Goal: Find specific page/section: Find specific page/section

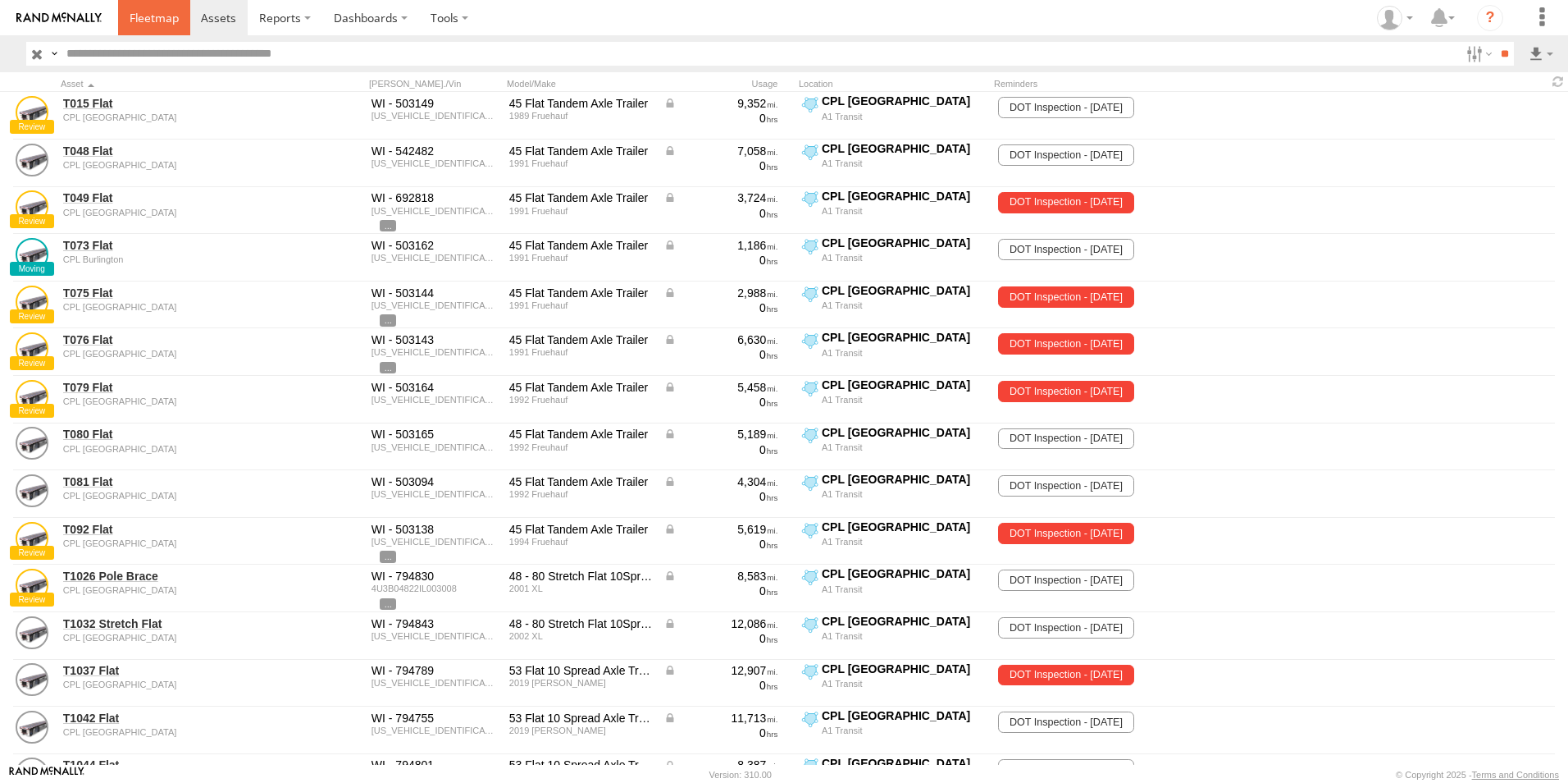
click at [155, 25] on span at bounding box center [155, 18] width 50 height 16
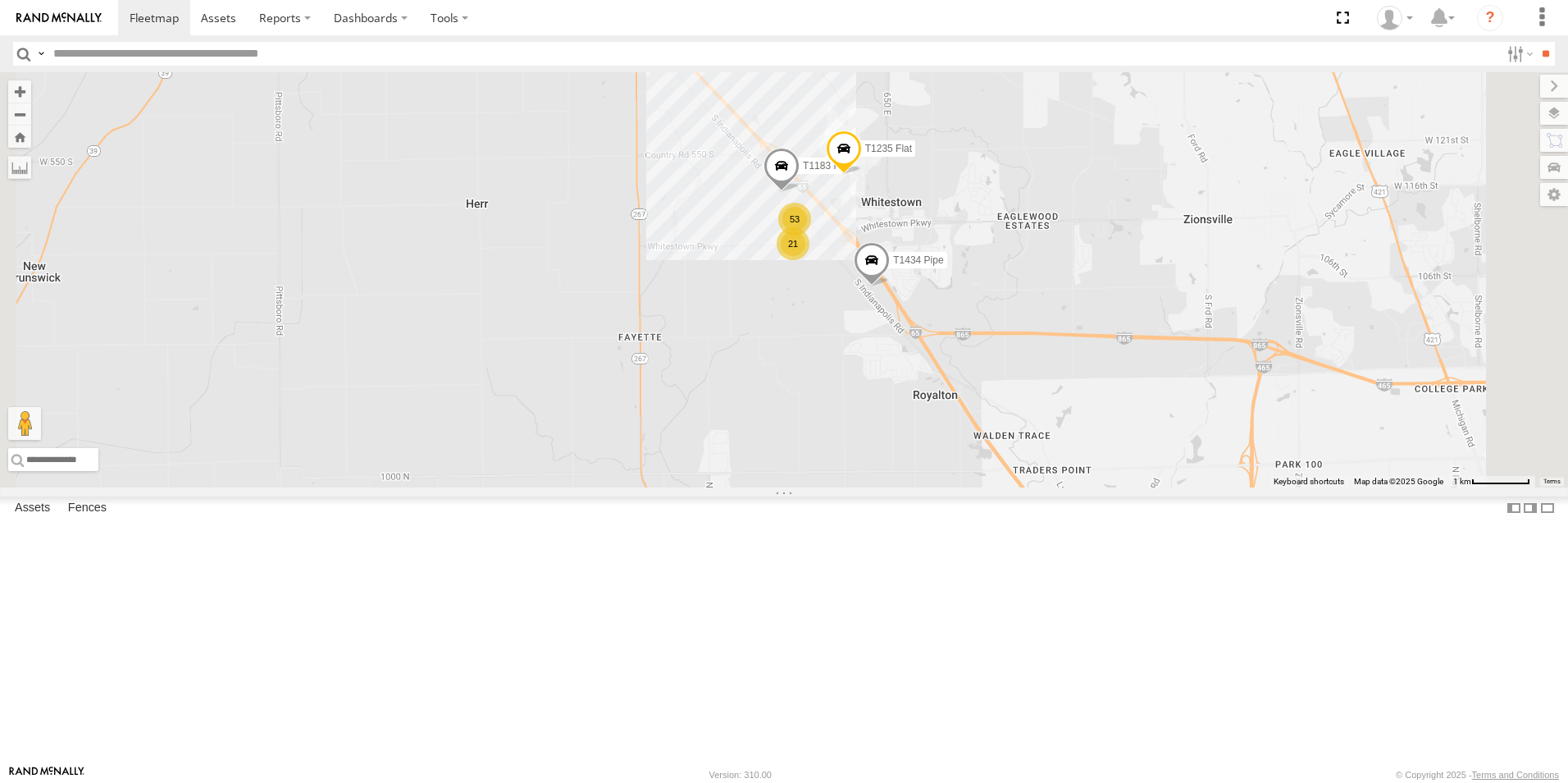
drag, startPoint x: 1000, startPoint y: 288, endPoint x: 1014, endPoint y: 464, distance: 176.6
click at [1014, 464] on div "T1427 Drop T1438 Pipe T682 Stretch Flat T515 Pipe T1215 Flat T921 Pipe T581 Pip…" at bounding box center [784, 280] width 1568 height 415
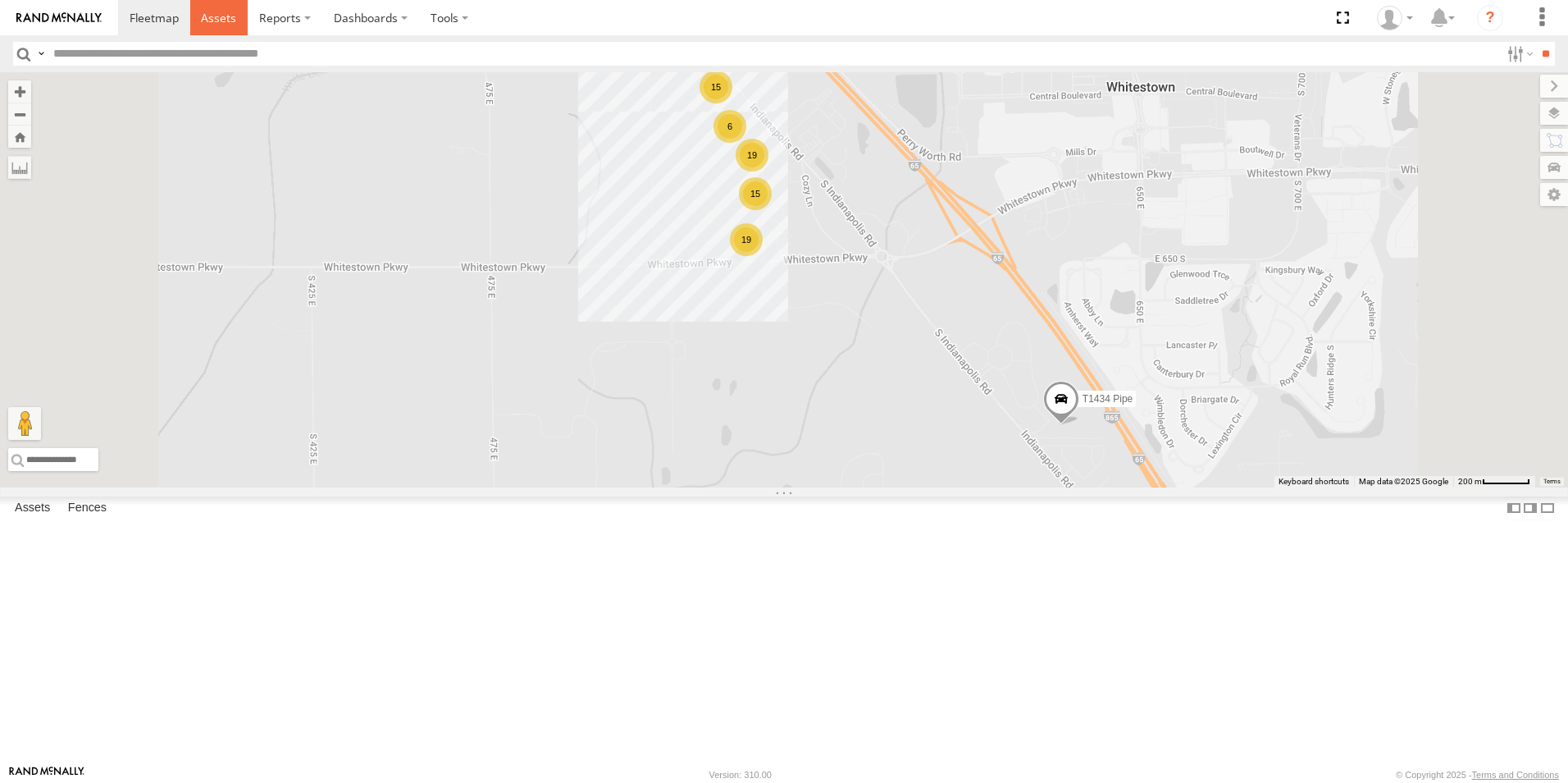
click at [224, 23] on span at bounding box center [219, 18] width 36 height 16
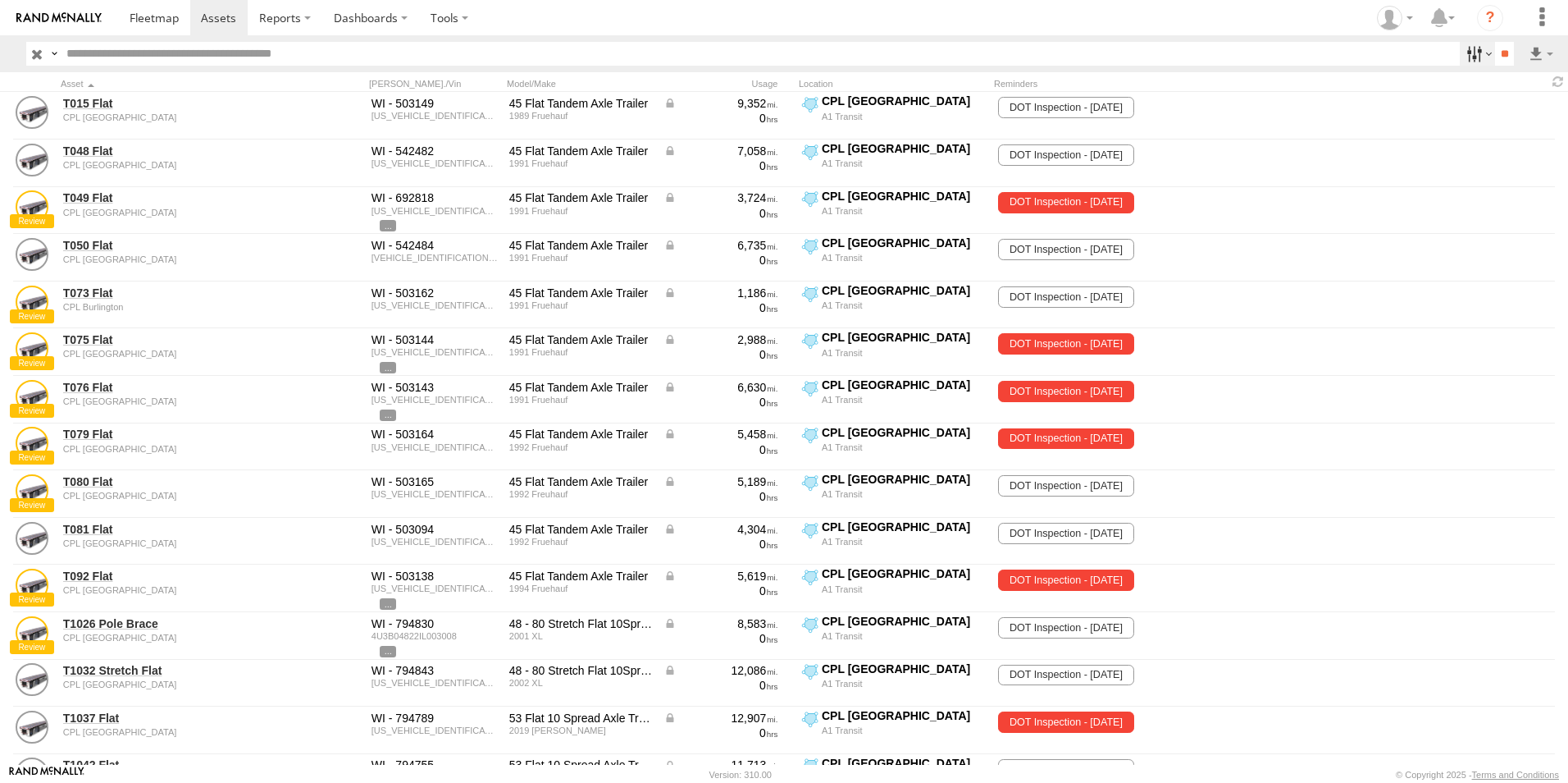
click at [1479, 51] on label at bounding box center [1478, 54] width 36 height 24
click at [0, 0] on span "CPL [GEOGRAPHIC_DATA]" at bounding box center [0, 0] width 0 height 0
click at [0, 0] on span "CPL Burlington" at bounding box center [0, 0] width 0 height 0
click at [1496, 59] on input "**" at bounding box center [1504, 54] width 19 height 24
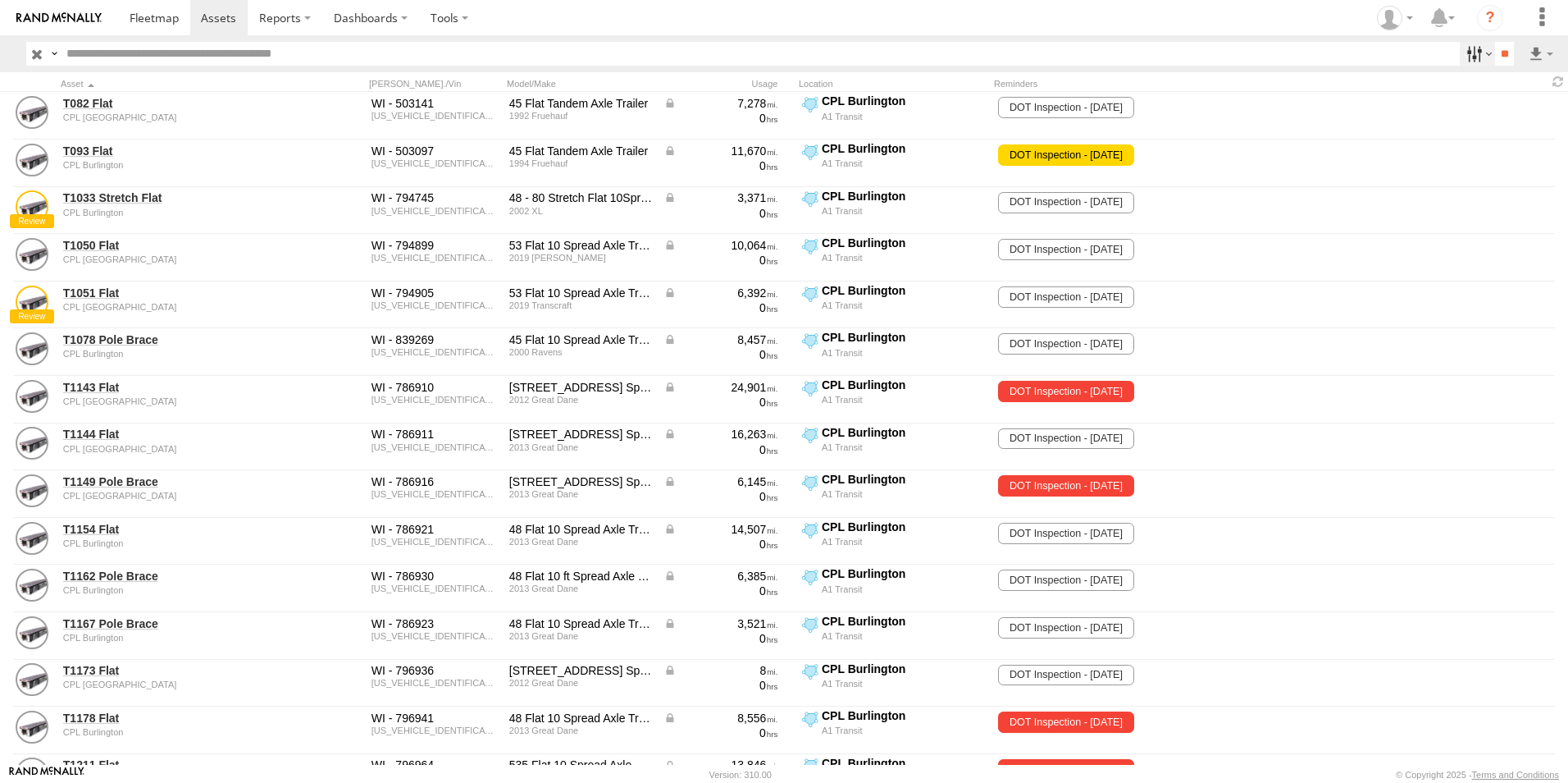
click at [1475, 56] on label at bounding box center [1478, 54] width 36 height 24
click at [0, 0] on span "CPL Burlington" at bounding box center [0, 0] width 0 height 0
click at [0, 0] on span "CPL [GEOGRAPHIC_DATA]" at bounding box center [0, 0] width 0 height 0
click at [1495, 55] on input "**" at bounding box center [1504, 54] width 19 height 24
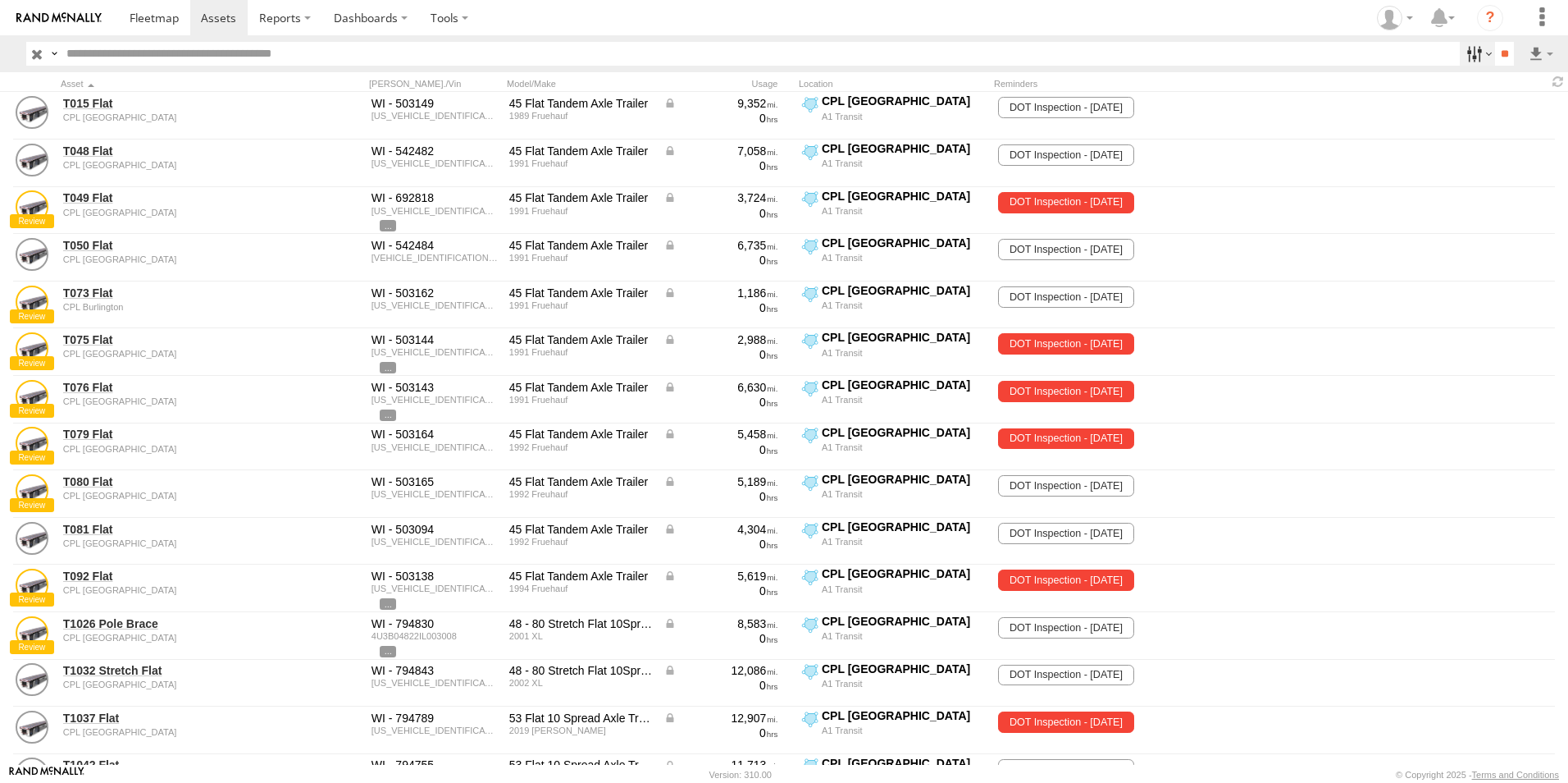
click at [1478, 54] on label at bounding box center [1478, 54] width 36 height 24
click at [0, 0] on span "CPL [GEOGRAPHIC_DATA]" at bounding box center [0, 0] width 0 height 0
click at [141, 27] on link at bounding box center [154, 18] width 72 height 36
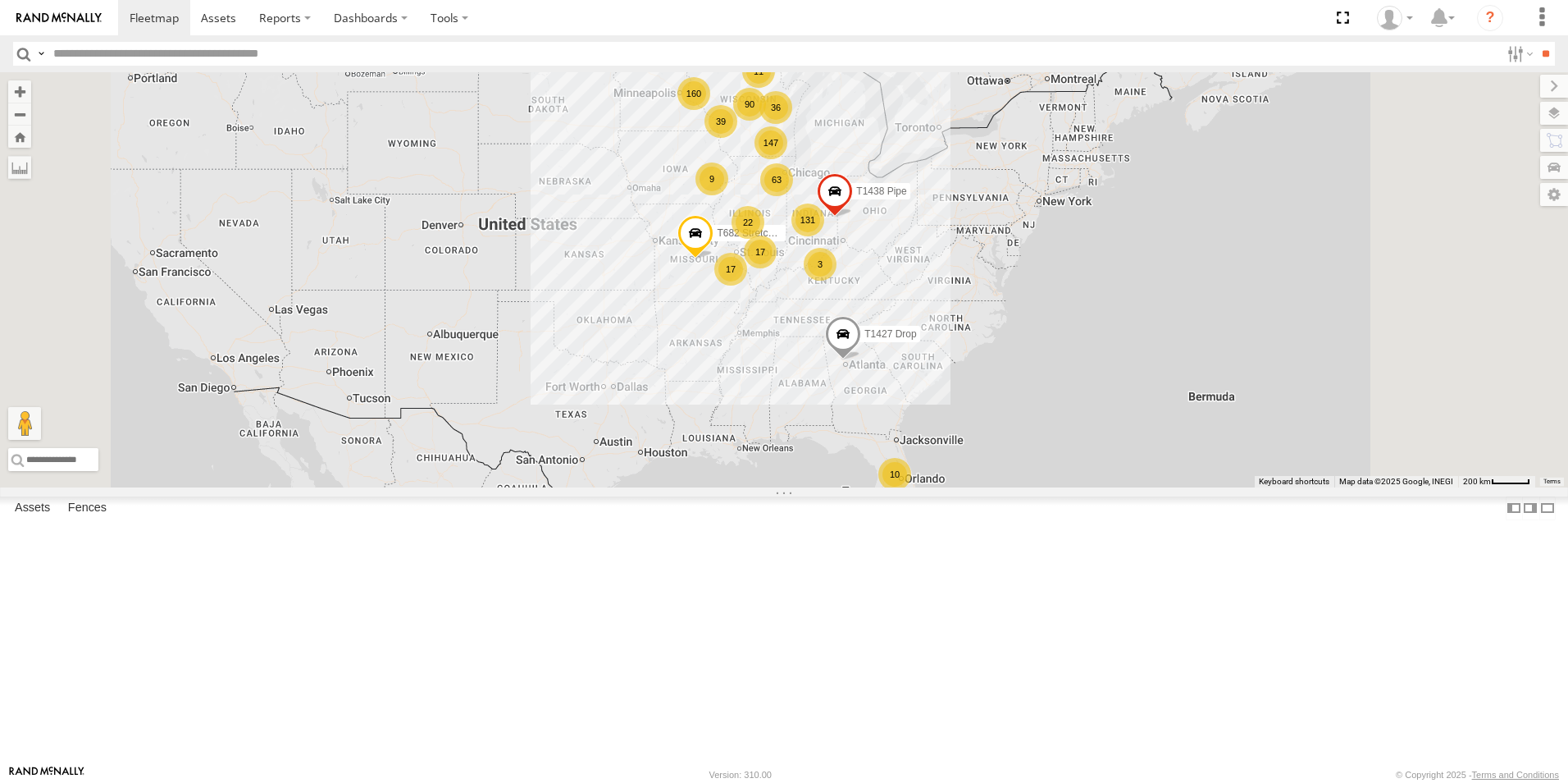
click at [130, 54] on input "text" at bounding box center [773, 54] width 1453 height 24
type input "****"
click at [1536, 42] on input "**" at bounding box center [1545, 54] width 19 height 24
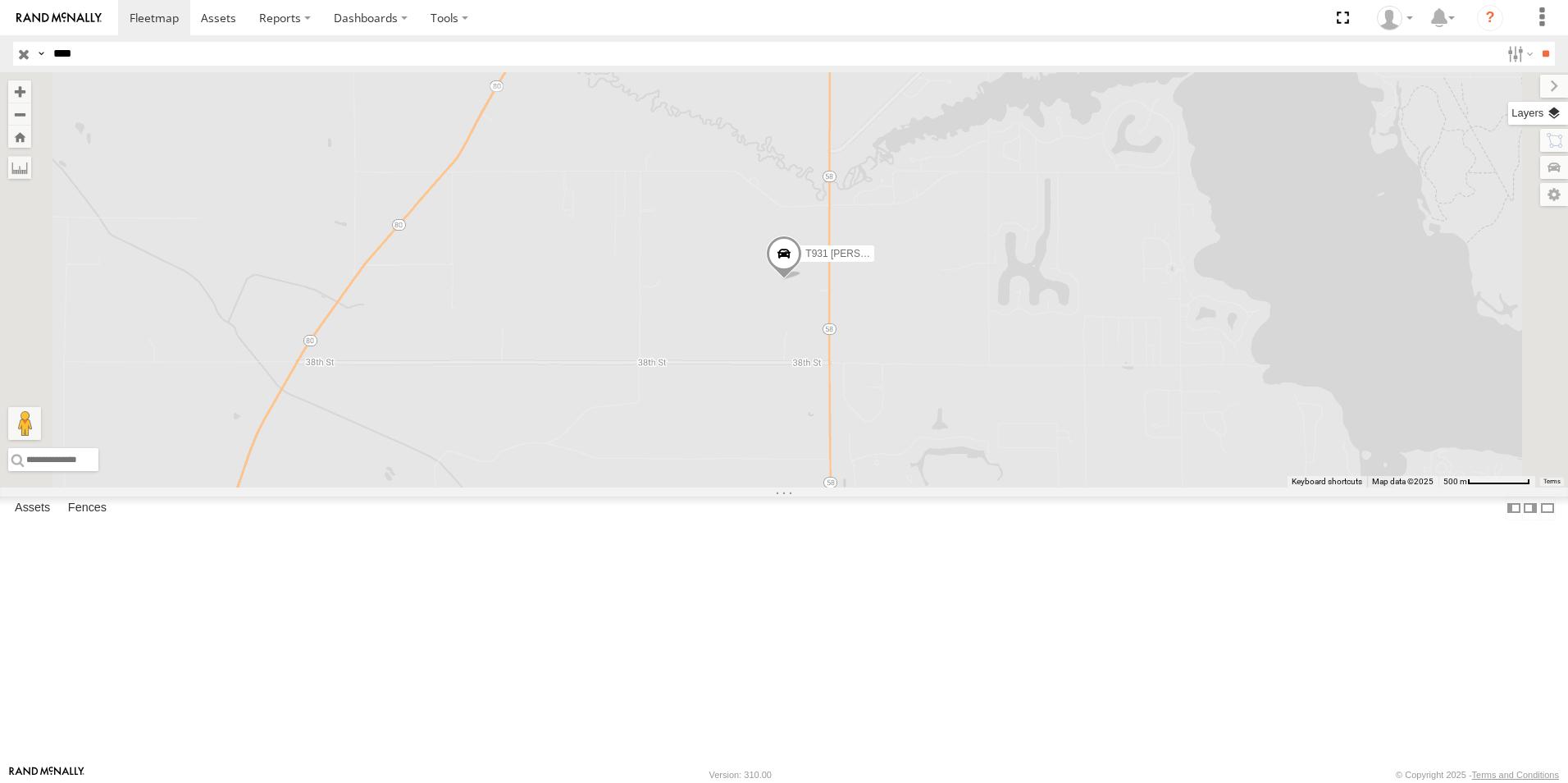
click at [1552, 102] on label at bounding box center [1538, 113] width 59 height 23
click at [0, 0] on span "Basemaps" at bounding box center [0, 0] width 0 height 0
click at [0, 0] on span "Satellite + Roadmap" at bounding box center [0, 0] width 0 height 0
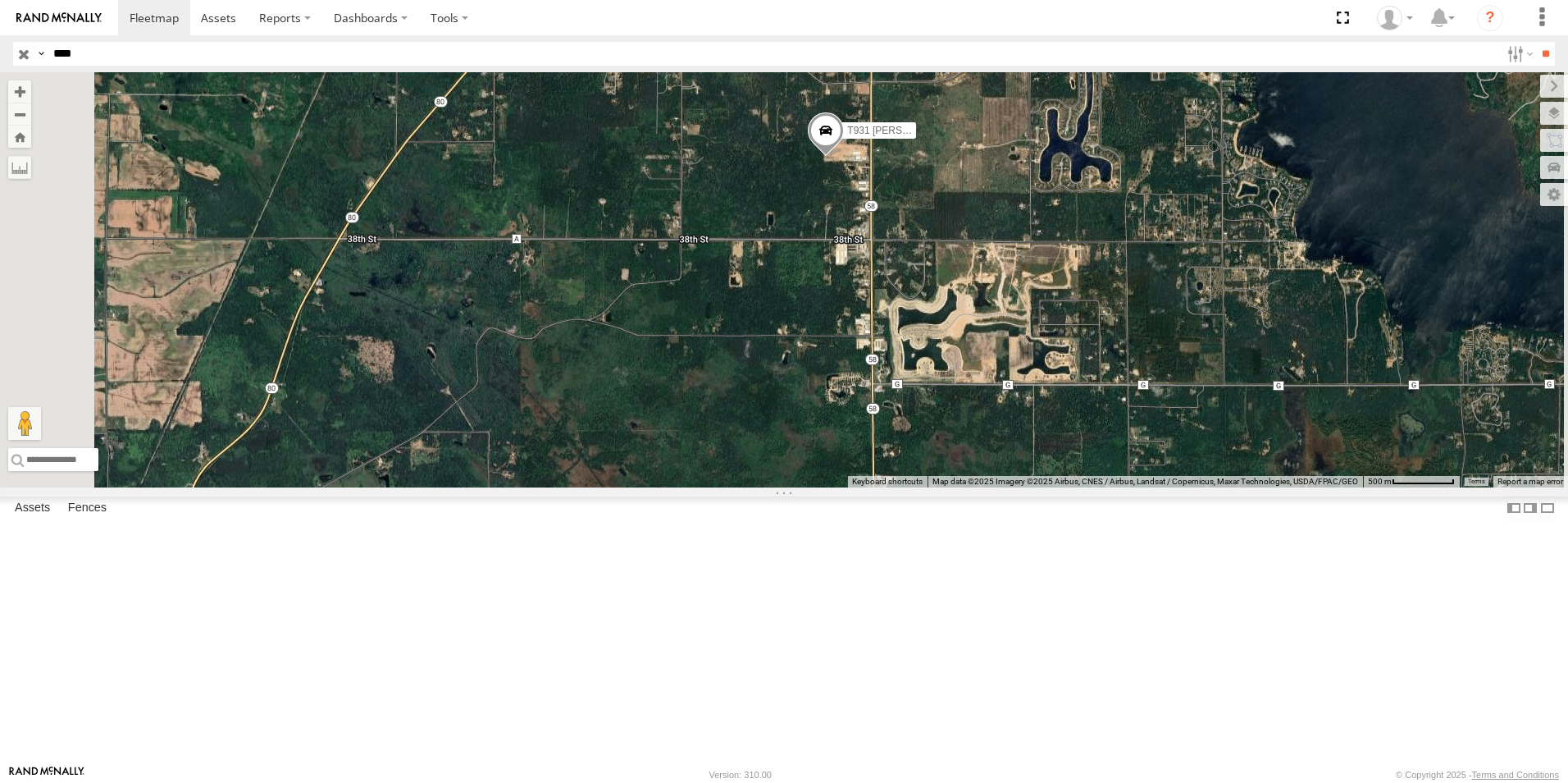
drag, startPoint x: 1007, startPoint y: 208, endPoint x: 1032, endPoint y: 363, distance: 157.0
click at [1032, 363] on div "T931 Moffett Flat" at bounding box center [784, 280] width 1568 height 415
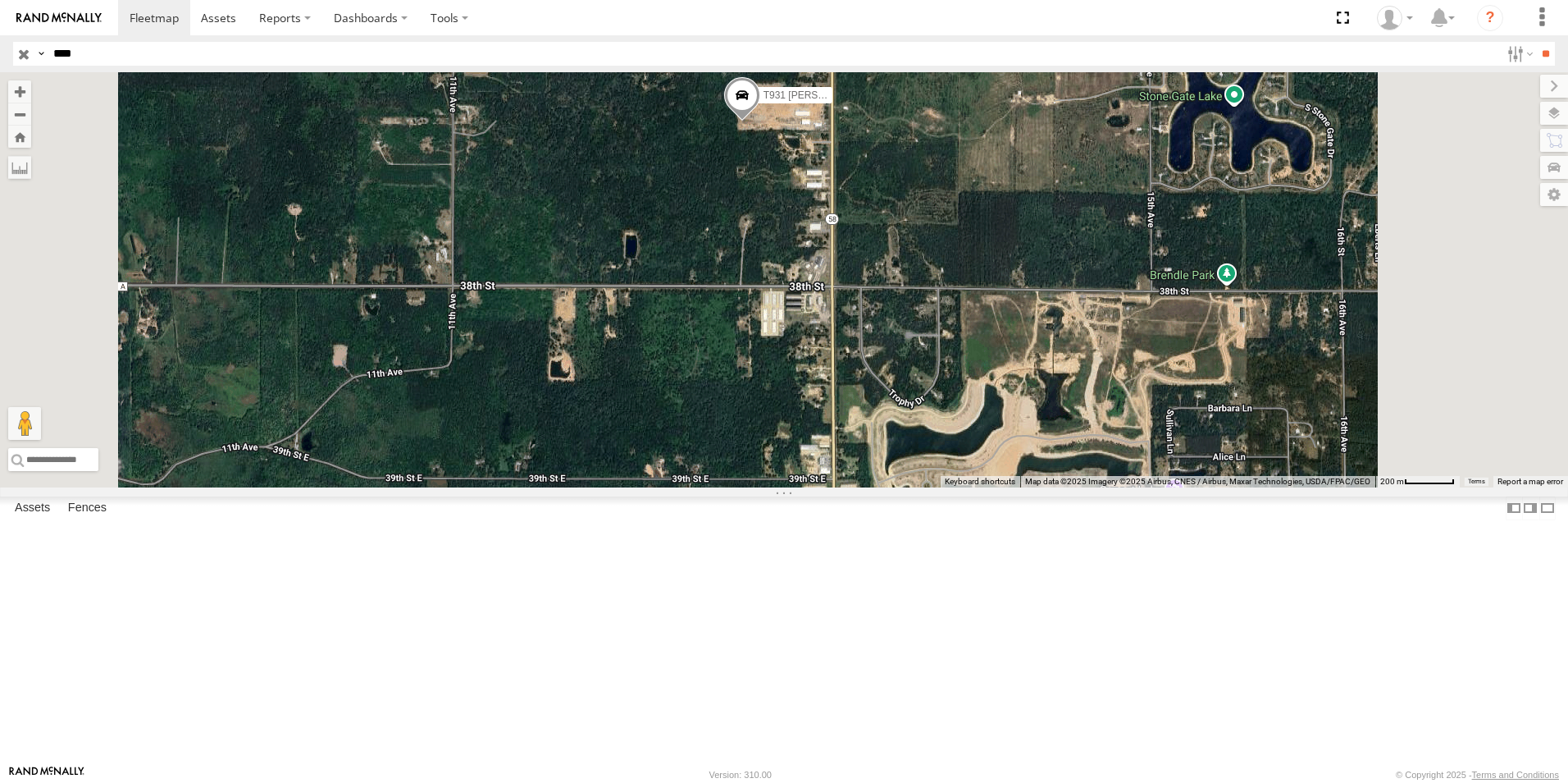
drag, startPoint x: 81, startPoint y: 55, endPoint x: 42, endPoint y: 64, distance: 40.0
click at [41, 64] on div "Search Query Asset ID Asset Label Registration Manufacturer Model VIN Job ID Dr…" at bounding box center [774, 54] width 1522 height 24
click at [222, 28] on link at bounding box center [219, 18] width 58 height 36
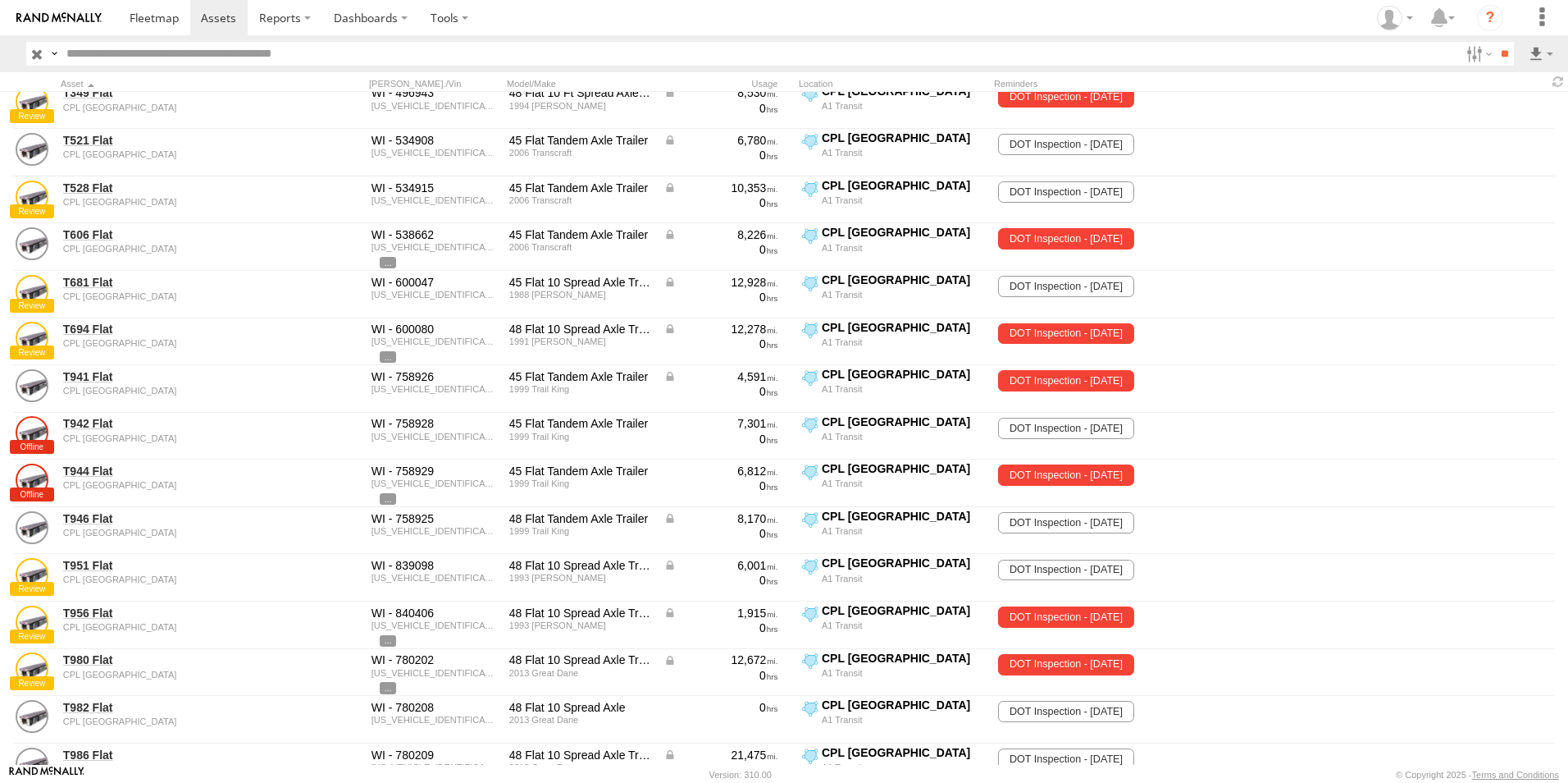
scroll to position [2708, 0]
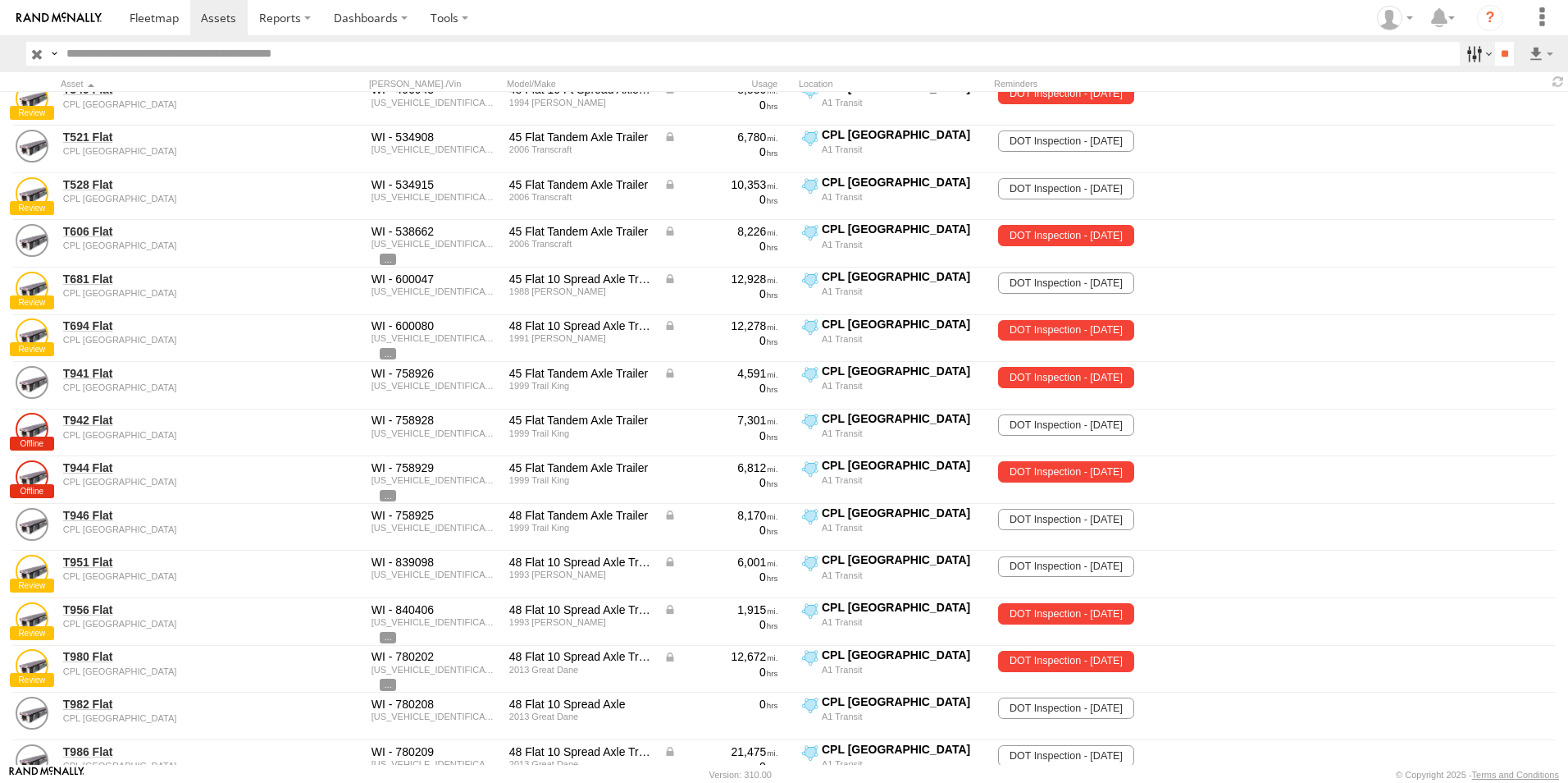
click at [1479, 48] on label at bounding box center [1478, 54] width 36 height 24
click at [139, 16] on span at bounding box center [155, 18] width 50 height 16
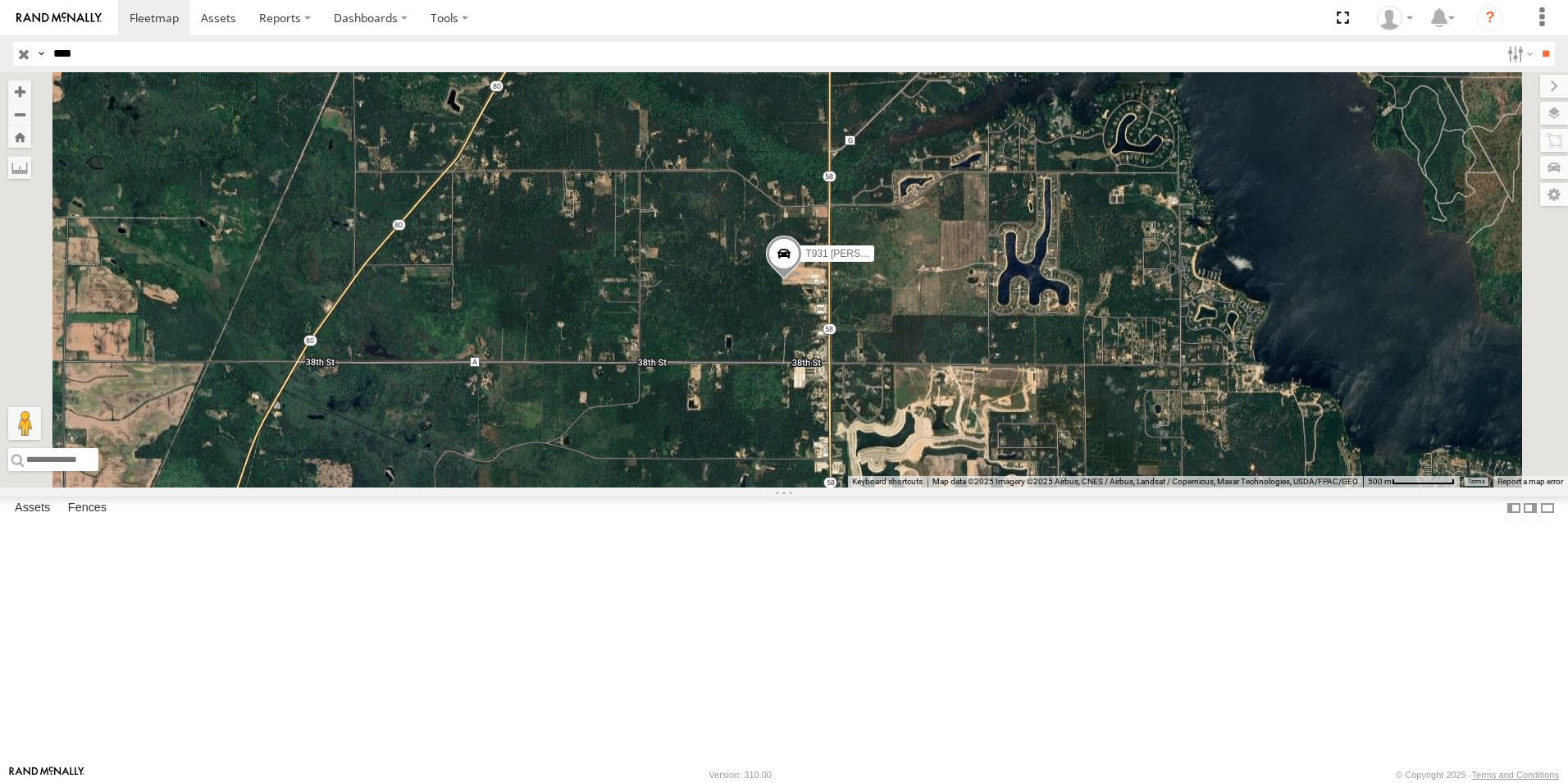
drag, startPoint x: 76, startPoint y: 59, endPoint x: 18, endPoint y: 80, distance: 61.7
click at [18, 80] on body at bounding box center [784, 392] width 1568 height 783
click at [1536, 42] on input "**" at bounding box center [1545, 54] width 19 height 24
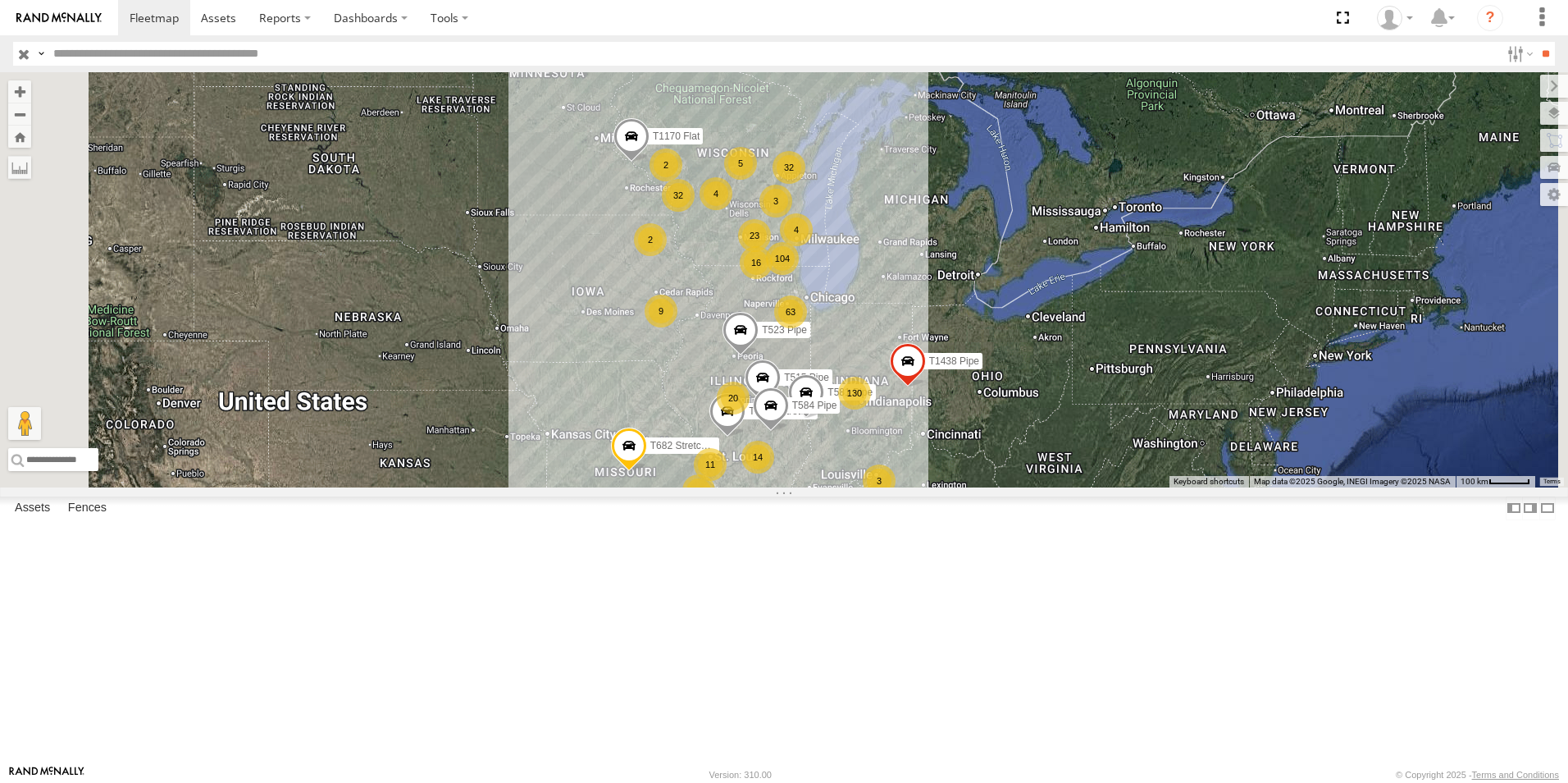
drag, startPoint x: 1049, startPoint y: 395, endPoint x: 1194, endPoint y: 627, distance: 273.6
click at [1194, 488] on div "T1427 Drop T1438 Pipe T682 Stretch Flat 130 9 63 23 104 14 16 32 20 7 5 32 T117…" at bounding box center [784, 280] width 1568 height 415
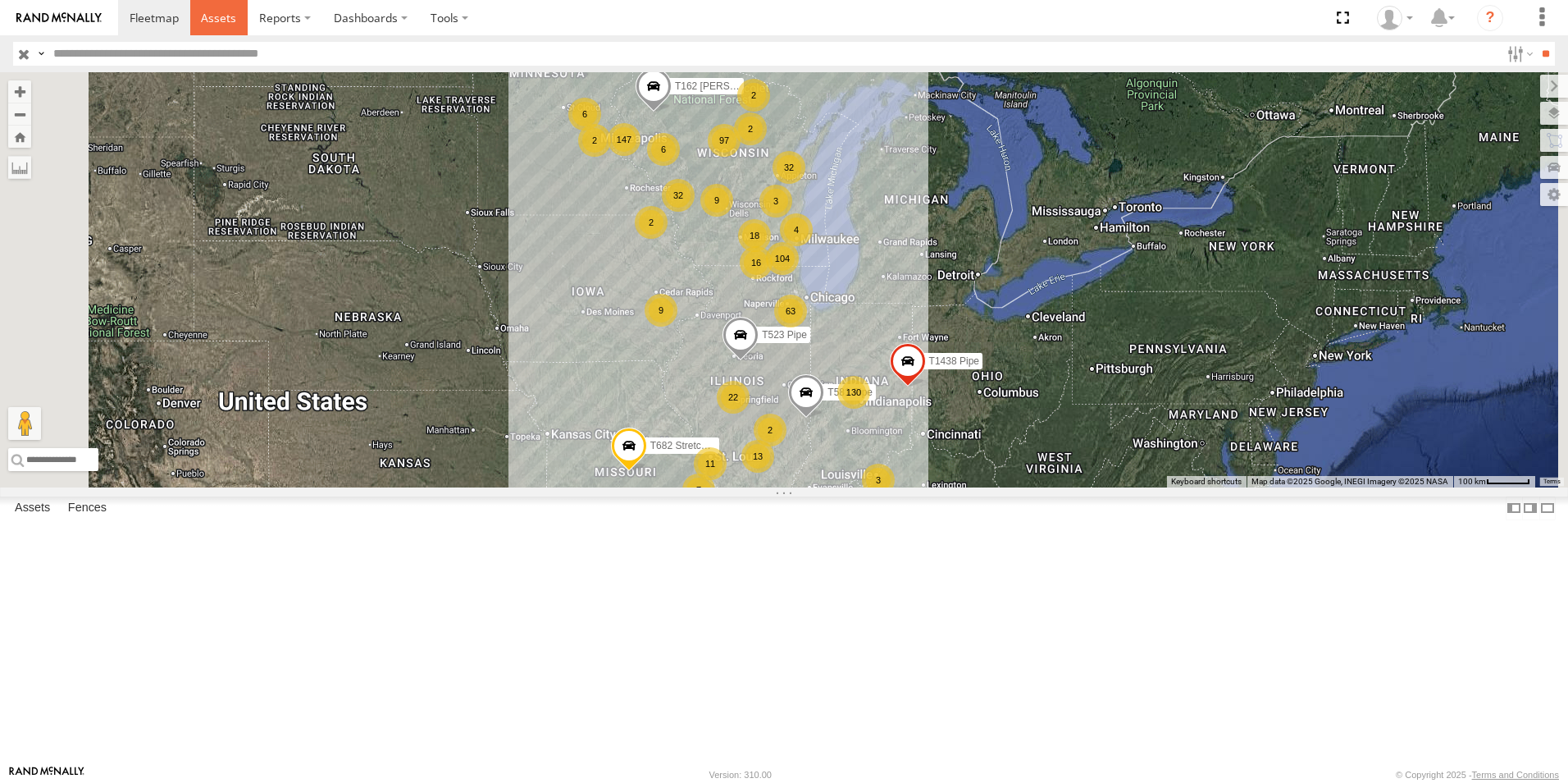
click at [219, 24] on span at bounding box center [219, 18] width 36 height 16
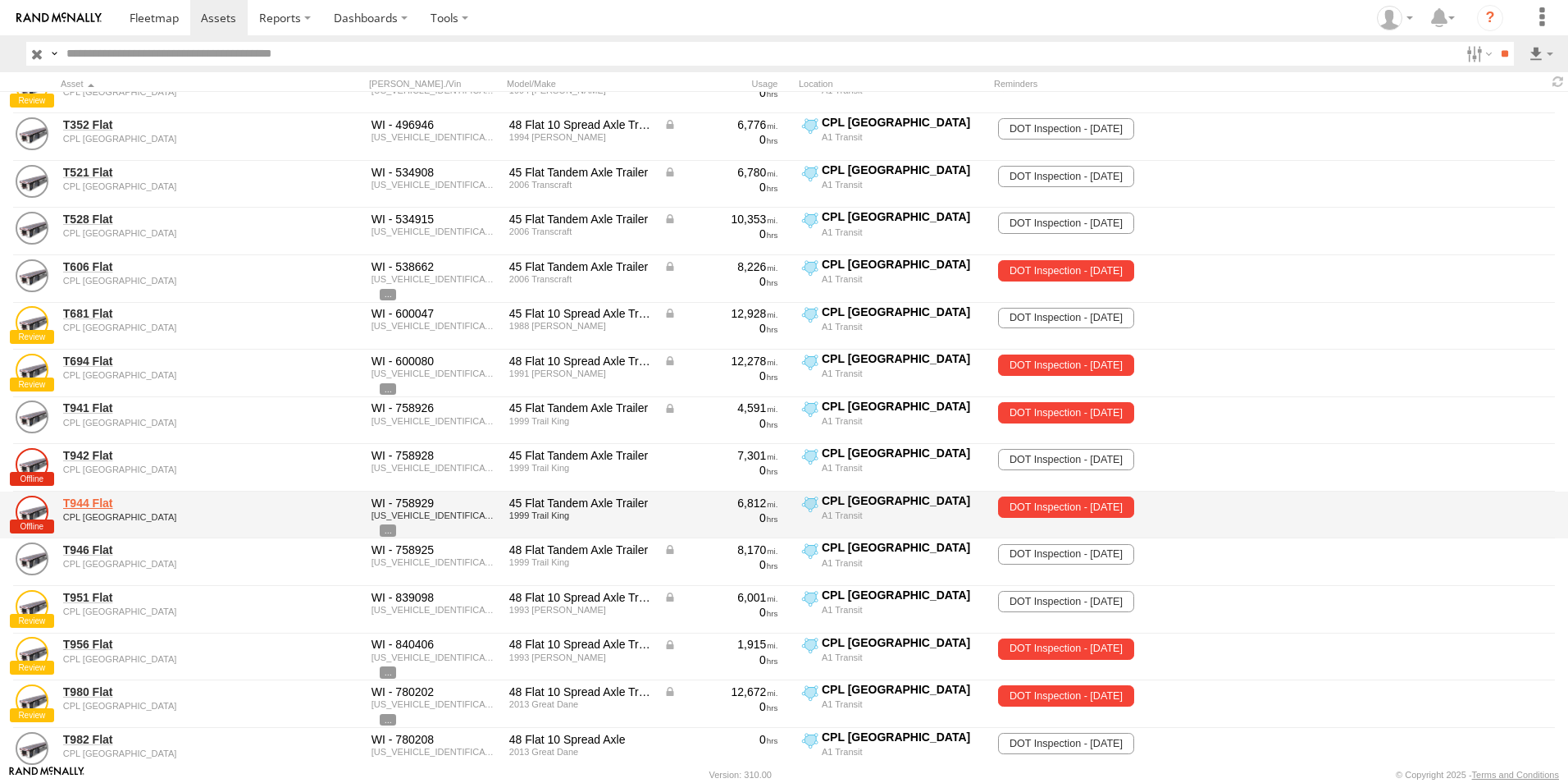
scroll to position [2872, 0]
